Goal: Transaction & Acquisition: Purchase product/service

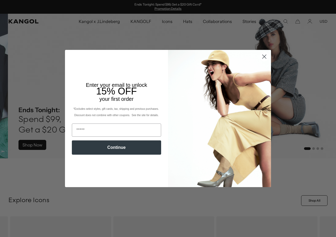
click at [264, 57] on circle "Close dialog" at bounding box center [264, 56] width 9 height 9
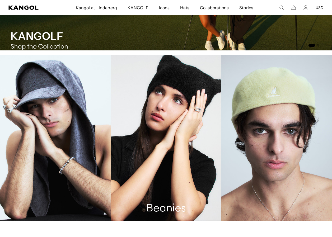
click at [141, 120] on link "Beanies" at bounding box center [166, 138] width 111 height 166
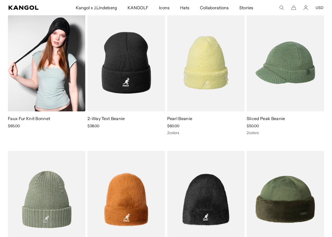
click at [78, 96] on img at bounding box center [46, 62] width 77 height 97
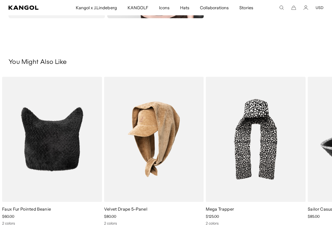
scroll to position [0, 109]
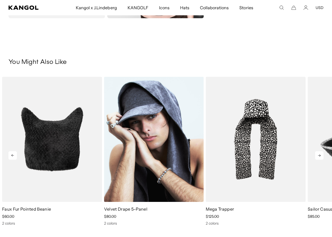
click at [177, 144] on img "2 of 5" at bounding box center [154, 139] width 100 height 125
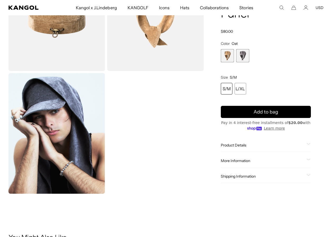
scroll to position [0, 109]
